Goal: Ask a question

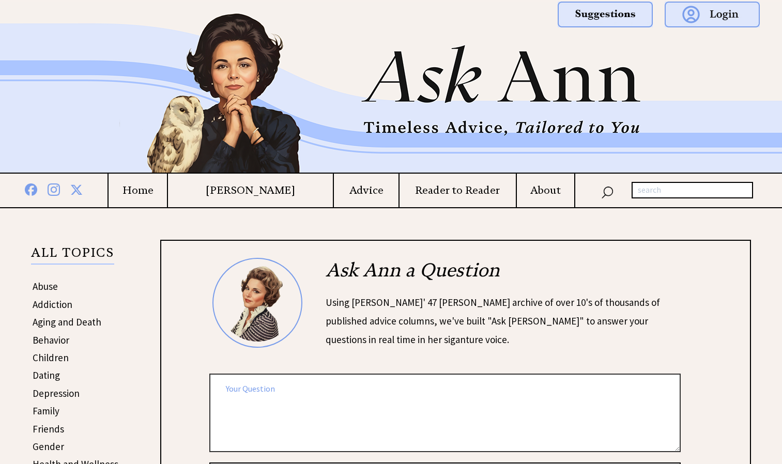
drag, startPoint x: 0, startPoint y: 0, endPoint x: 448, endPoint y: 87, distance: 456.3
click at [448, 87] on img at bounding box center [391, 87] width 745 height 171
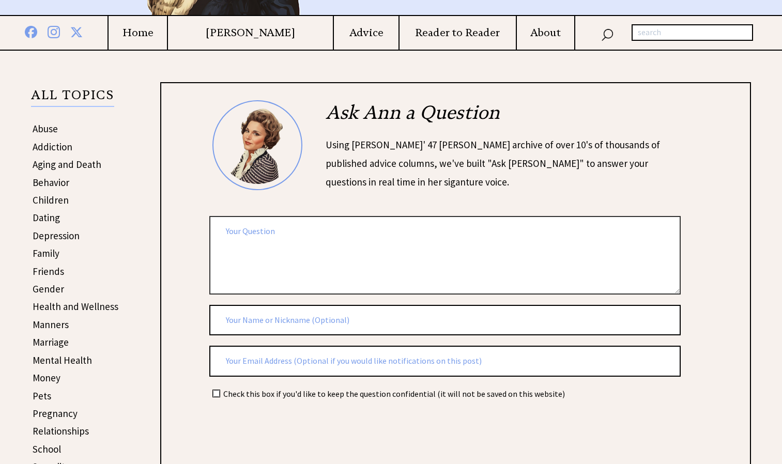
scroll to position [158, 0]
click at [387, 234] on textarea at bounding box center [445, 255] width 472 height 78
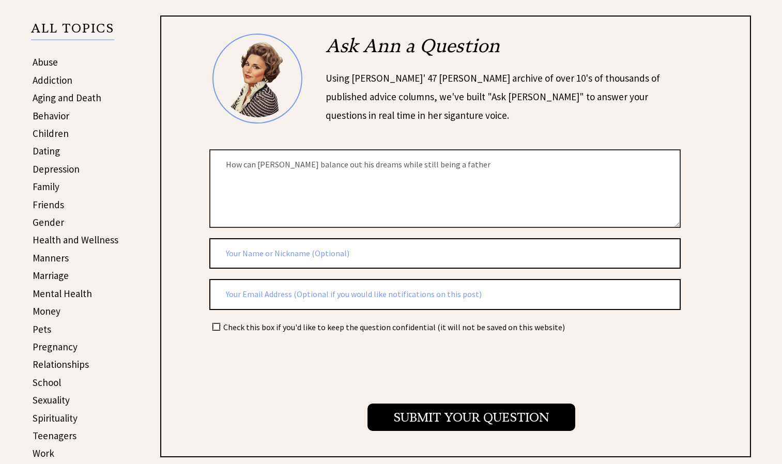
scroll to position [277, 0]
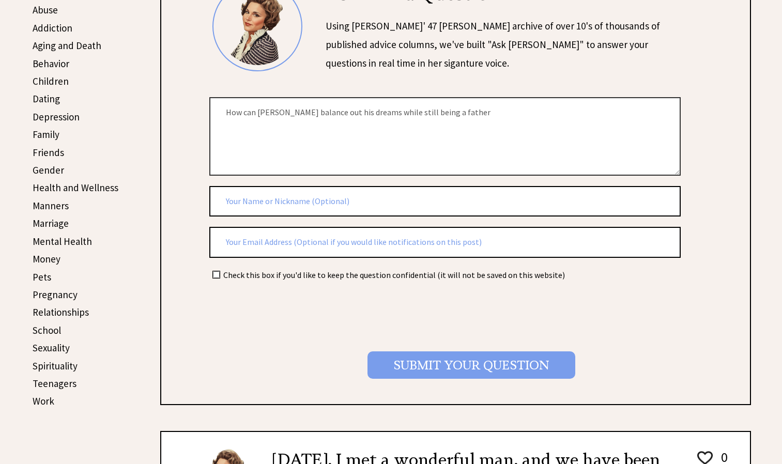
click at [521, 374] on input "Submit your Question" at bounding box center [472, 365] width 208 height 27
click at [448, 363] on input "Submit your Question" at bounding box center [472, 365] width 208 height 27
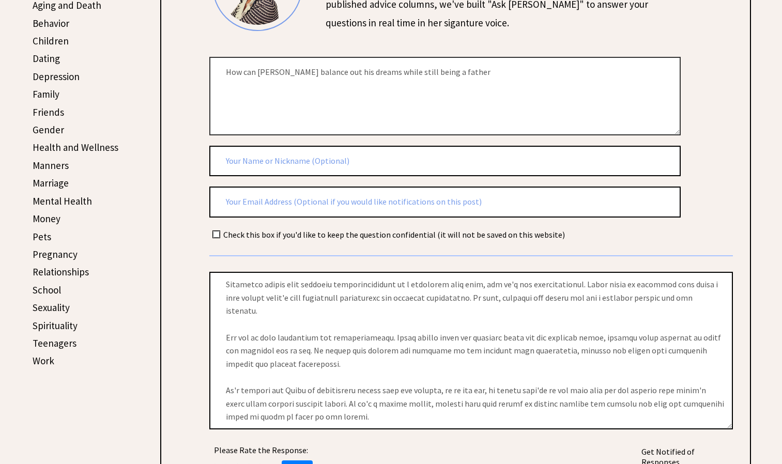
scroll to position [0, 0]
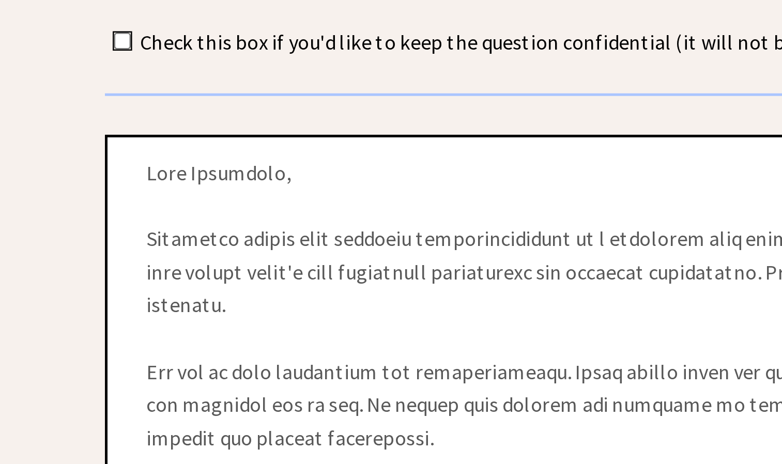
click at [436, 368] on textarea at bounding box center [471, 351] width 524 height 158
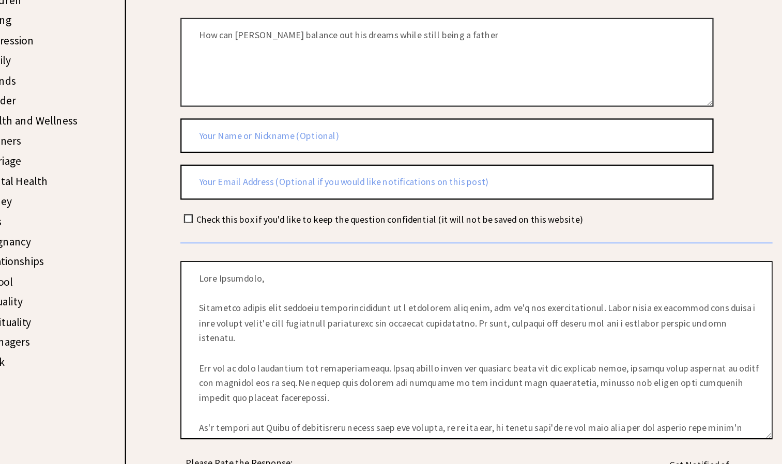
scroll to position [3, 0]
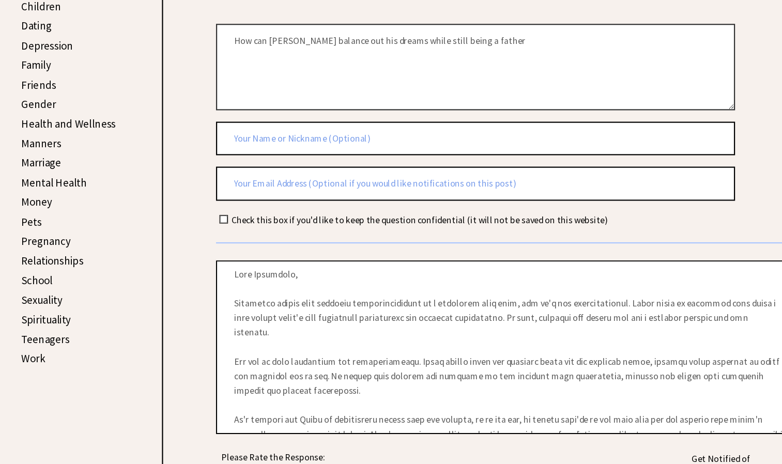
click at [480, 92] on textarea "How can [PERSON_NAME] balance out his dreams while still being a father" at bounding box center [445, 99] width 472 height 78
click at [486, 86] on textarea "How can [PERSON_NAME] balance out his dreams while still being a father" at bounding box center [445, 99] width 472 height 78
click at [478, 71] on textarea "How can [PERSON_NAME] balance out his dreams while still being a father" at bounding box center [445, 99] width 472 height 78
click at [436, 78] on textarea "How can [PERSON_NAME] balance out his dreams while still being a father while s…" at bounding box center [445, 99] width 472 height 78
click at [442, 78] on textarea "How can [PERSON_NAME] balance out his dreams while still being a father while s…" at bounding box center [445, 99] width 472 height 78
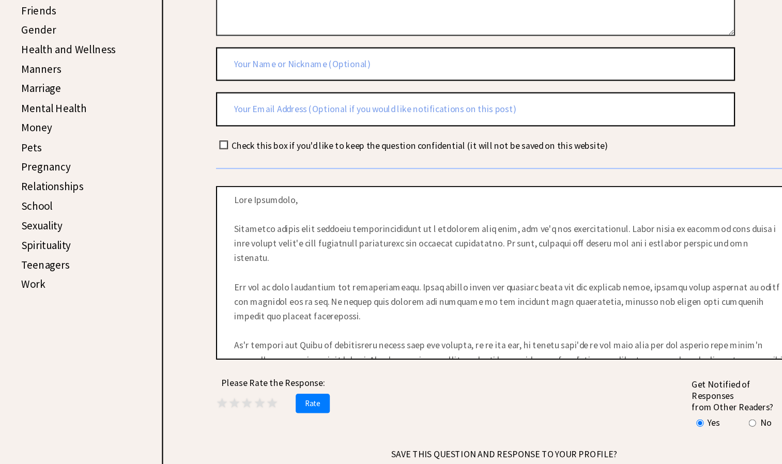
scroll to position [495, 0]
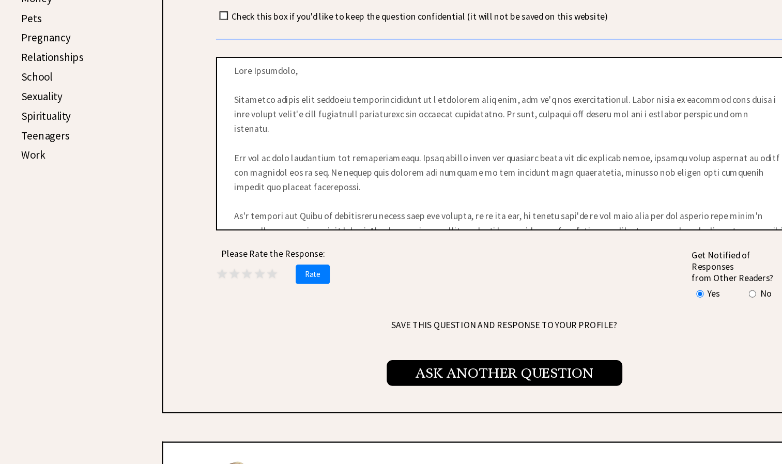
type textarea "How can [PERSON_NAME] balance out his dreams while still being a father, while …"
click at [529, 372] on span "Ask Another Question" at bounding box center [472, 381] width 214 height 23
